Goal: Task Accomplishment & Management: Complete application form

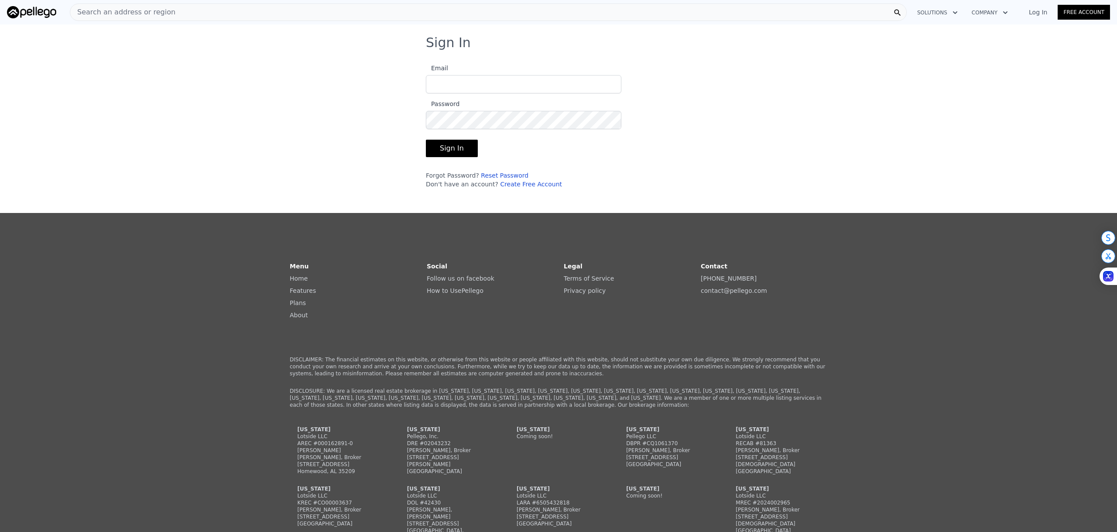
click at [1072, 12] on link "Free Account" at bounding box center [1083, 12] width 52 height 15
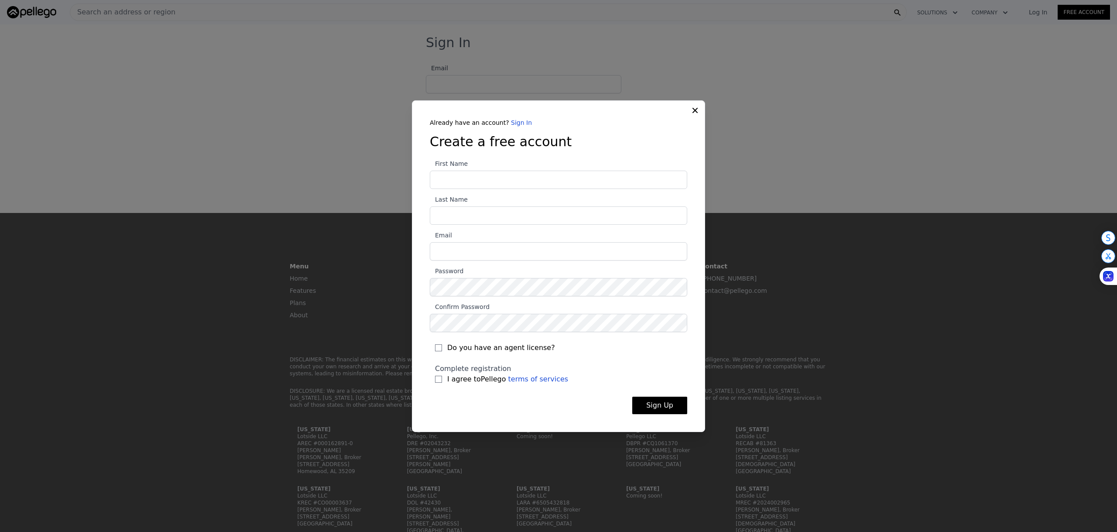
click at [478, 178] on input "First Name" at bounding box center [558, 180] width 257 height 18
type input "[PERSON_NAME]"
type input "[EMAIL_ADDRESS][DOMAIN_NAME]"
click at [440, 345] on input "Do you have an agent license?" at bounding box center [438, 347] width 7 height 7
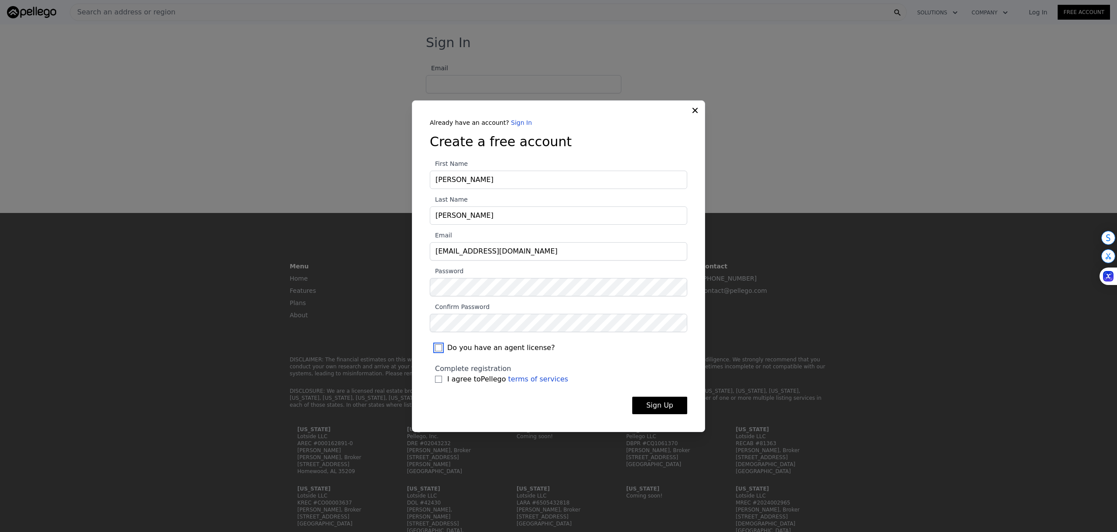
checkbox input "true"
click at [437, 379] on input "I agree to Pellego terms of services" at bounding box center [438, 379] width 7 height 7
checkbox input "true"
click at [656, 403] on button "Sign Up" at bounding box center [659, 404] width 55 height 17
type input "[EMAIL_ADDRESS][DOMAIN_NAME]"
